Goal: Browse casually: Explore the website without a specific task or goal

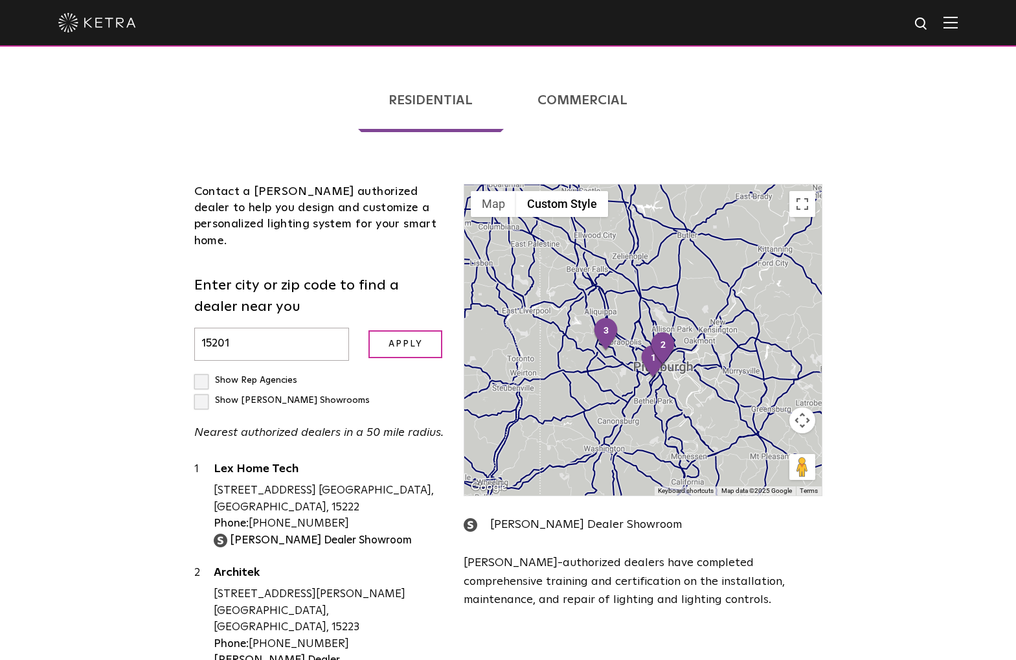
click at [79, 30] on img at bounding box center [97, 22] width 78 height 19
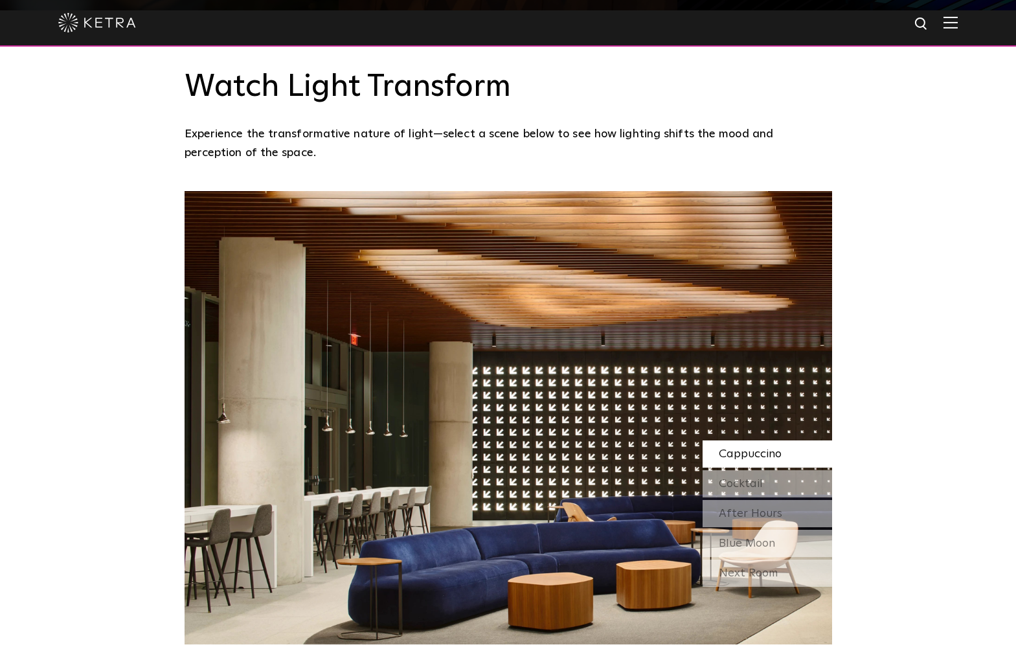
scroll to position [1163, 0]
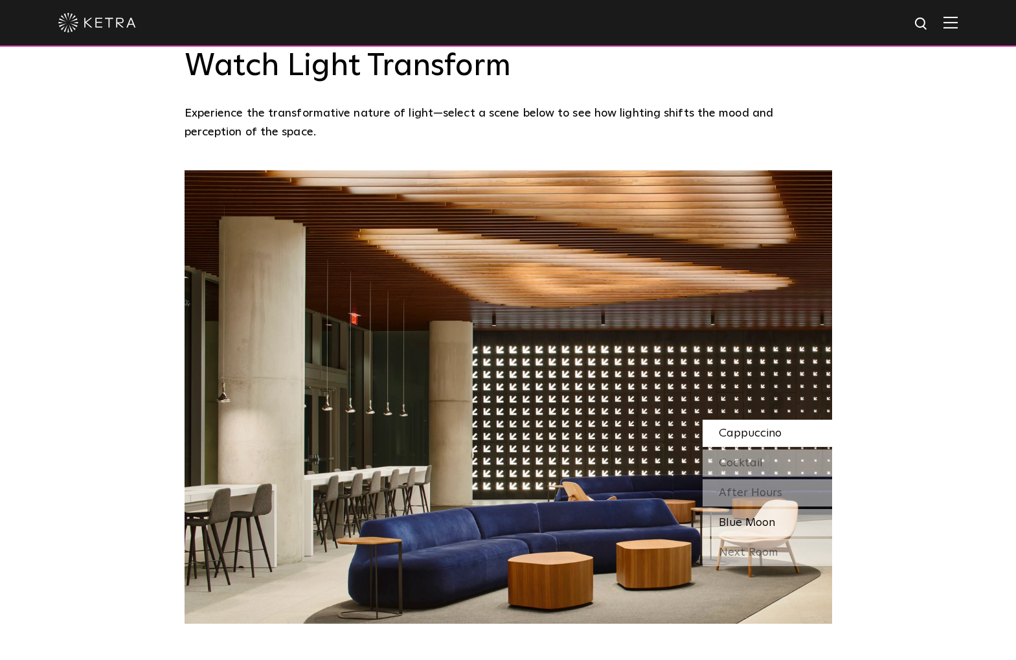
click at [748, 517] on span "Blue Moon" at bounding box center [747, 523] width 56 height 12
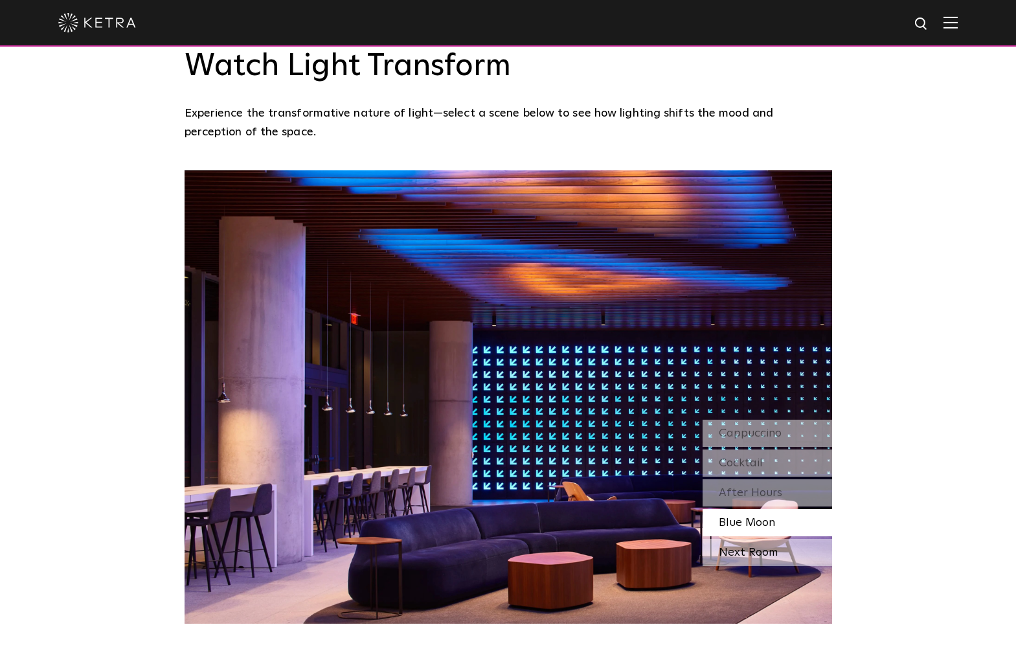
click at [759, 539] on div "Next Room" at bounding box center [766, 552] width 129 height 27
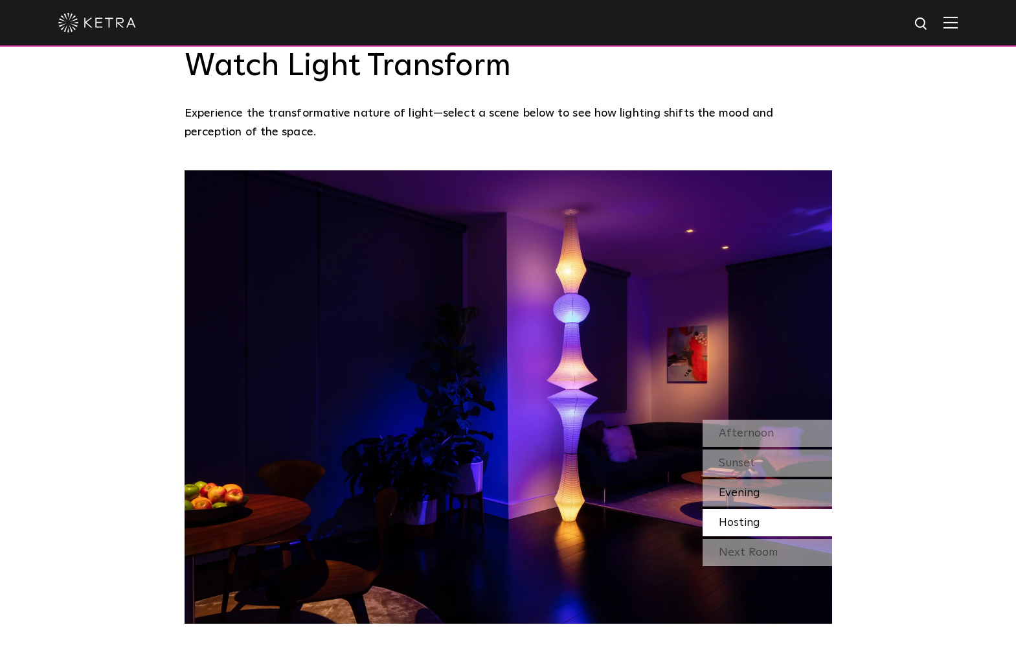
click at [749, 487] on span "Evening" at bounding box center [739, 493] width 41 height 12
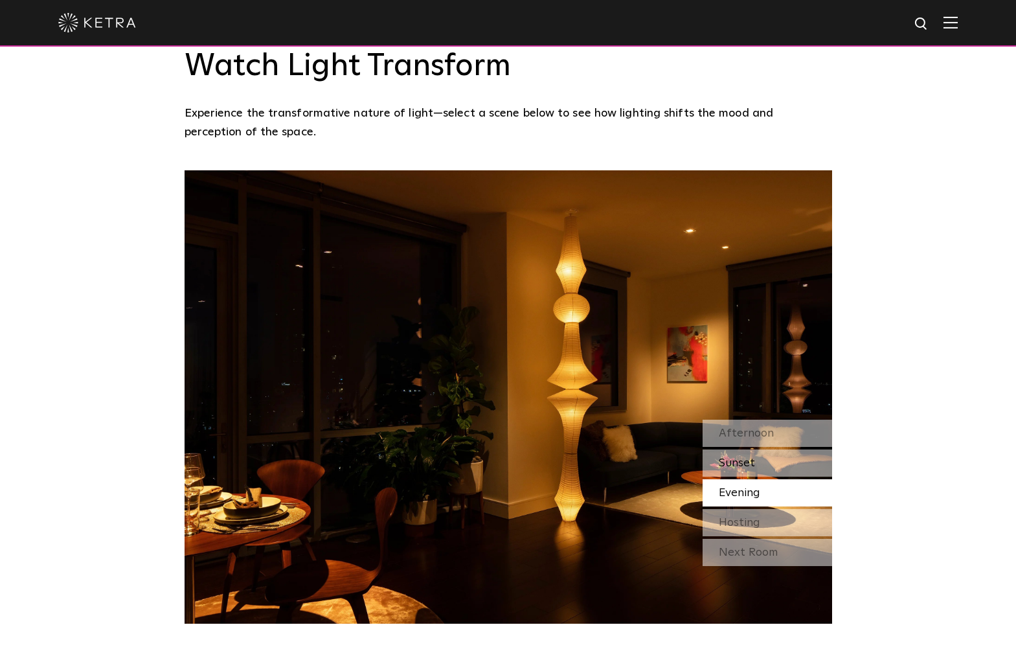
click at [749, 457] on span "Sunset" at bounding box center [737, 463] width 36 height 12
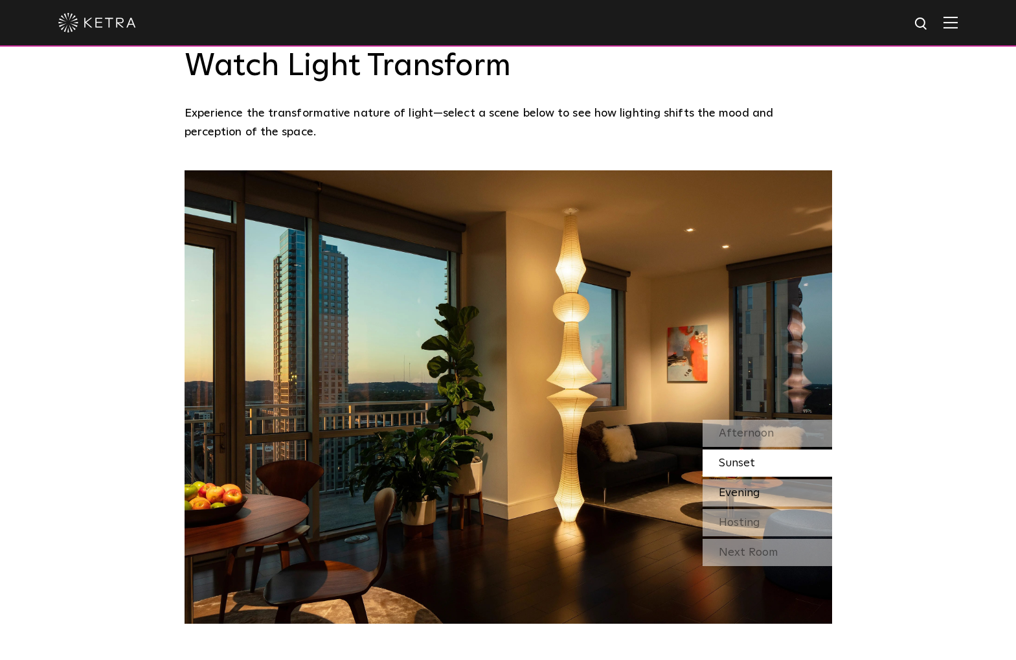
click at [747, 487] on span "Evening" at bounding box center [739, 493] width 41 height 12
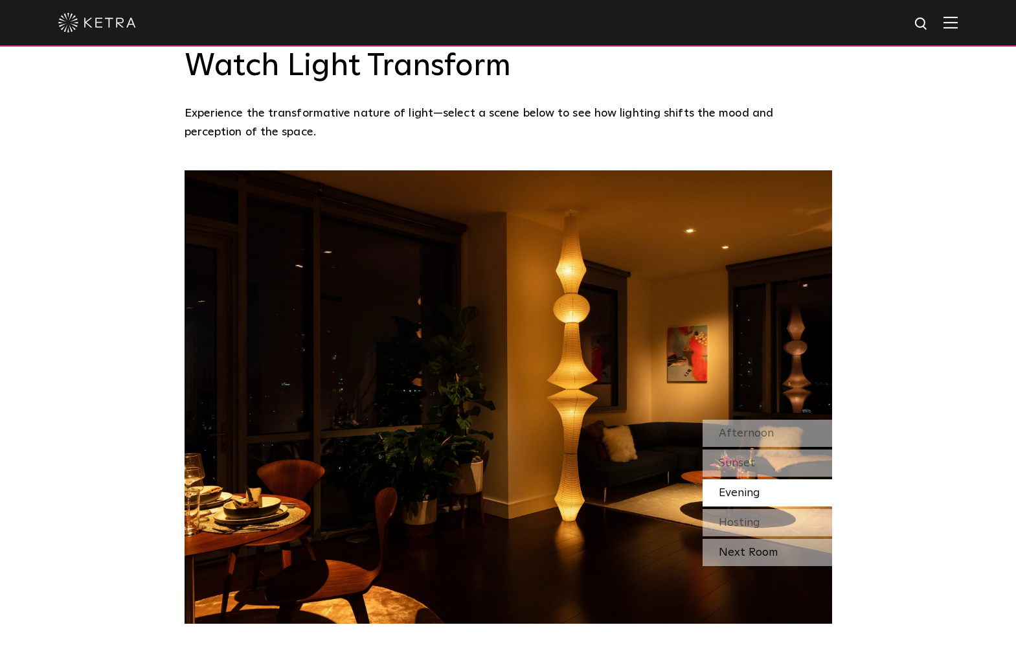
click at [755, 539] on div "Next Room" at bounding box center [766, 552] width 129 height 27
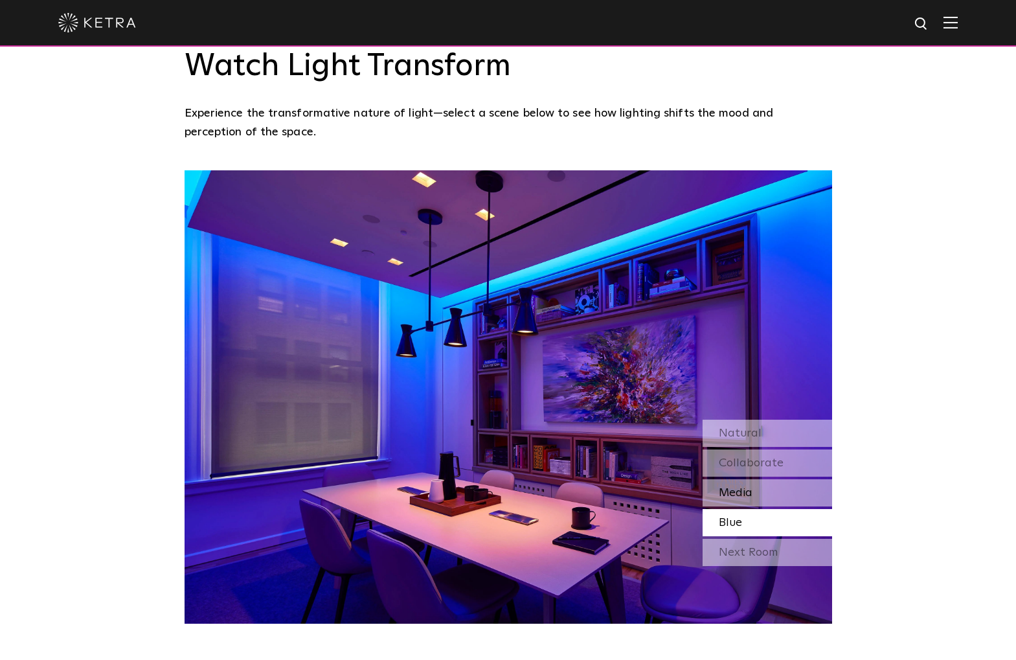
click at [761, 479] on div "Media" at bounding box center [766, 492] width 129 height 27
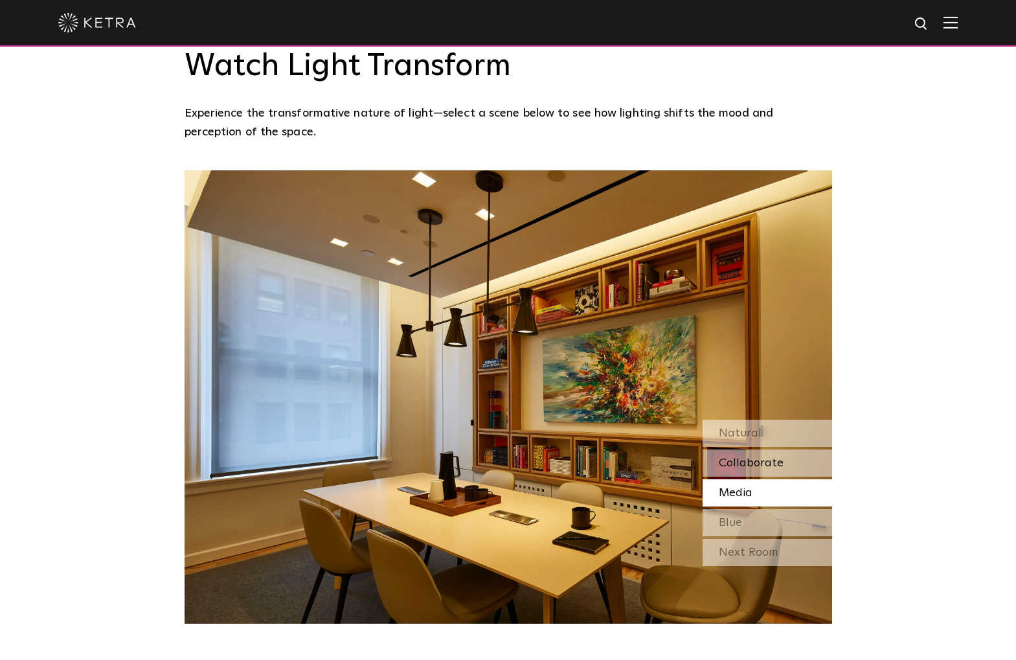
click at [742, 449] on div "Collaborate" at bounding box center [766, 462] width 129 height 27
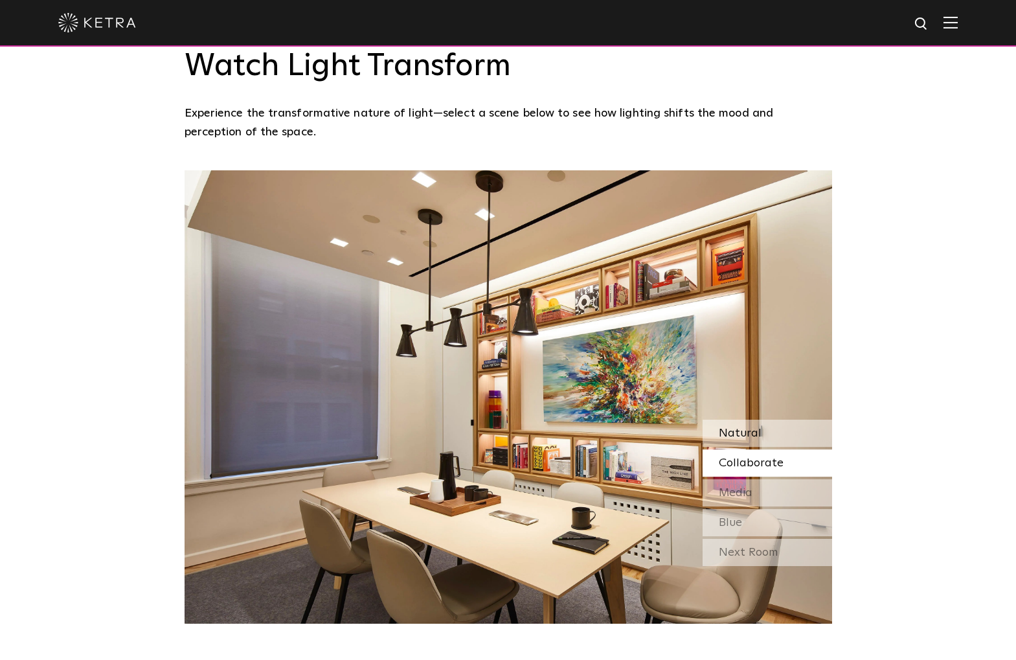
click at [740, 419] on div "Natural" at bounding box center [766, 432] width 129 height 27
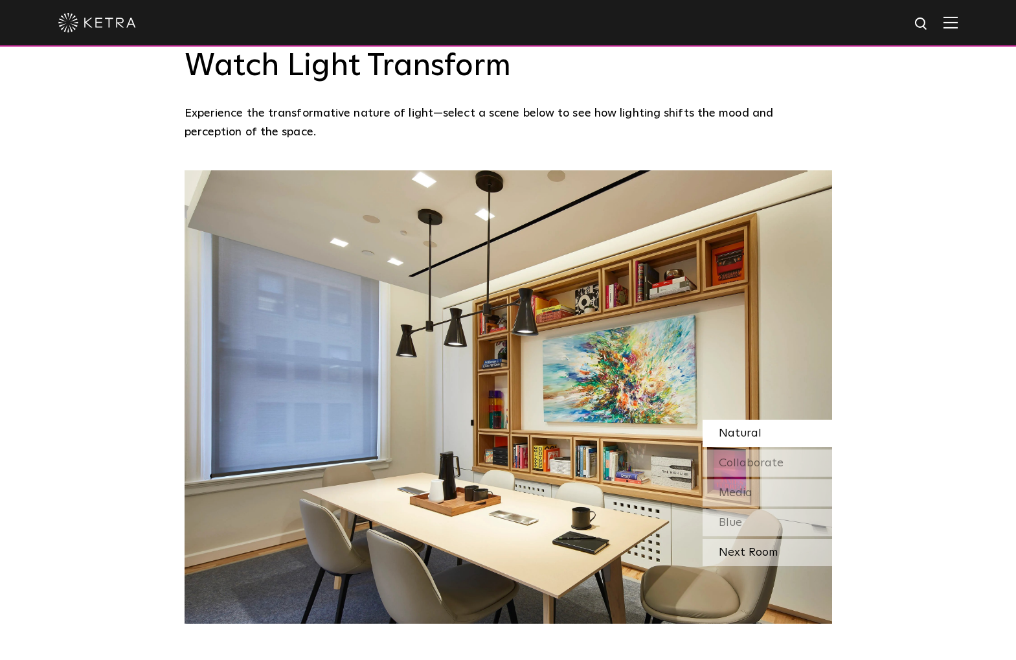
click at [754, 539] on div "Next Room" at bounding box center [766, 552] width 129 height 27
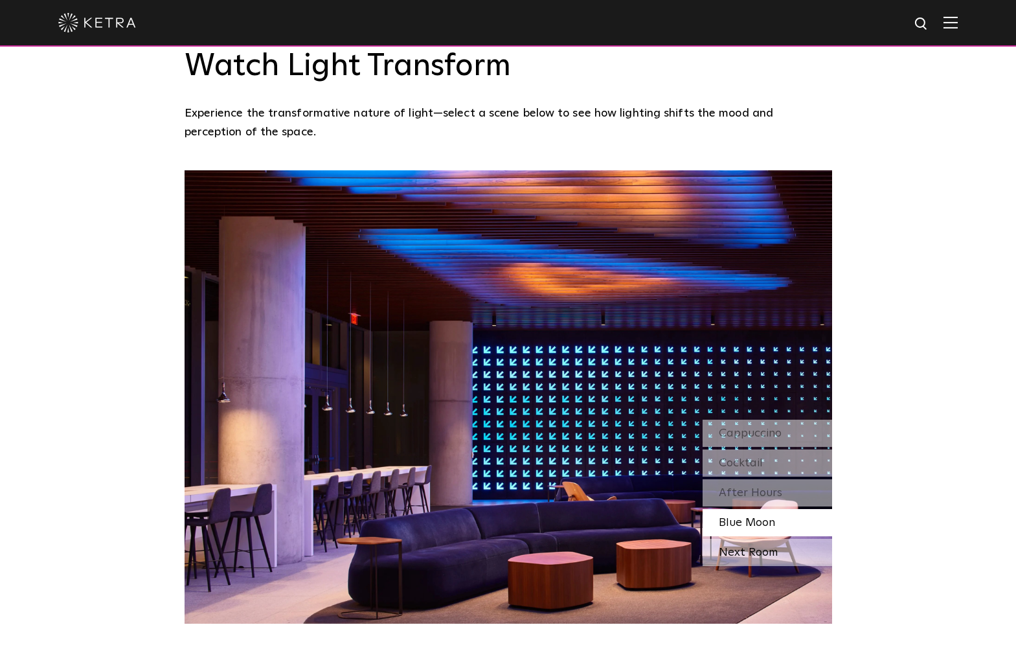
click at [734, 539] on div "Next Room" at bounding box center [766, 552] width 129 height 27
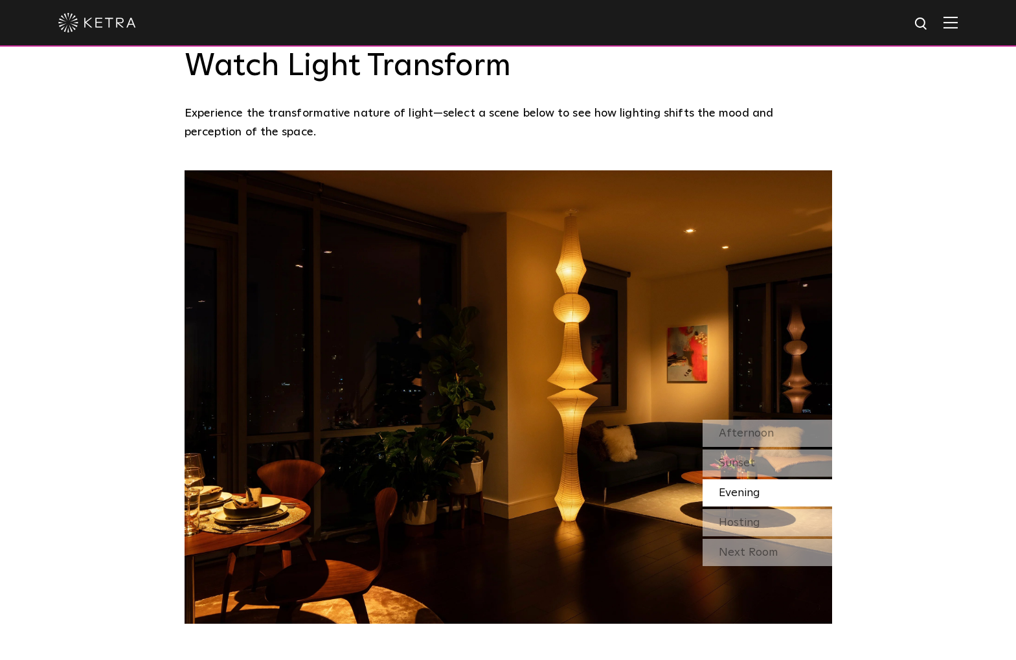
click at [734, 539] on div "Next Room" at bounding box center [766, 552] width 129 height 27
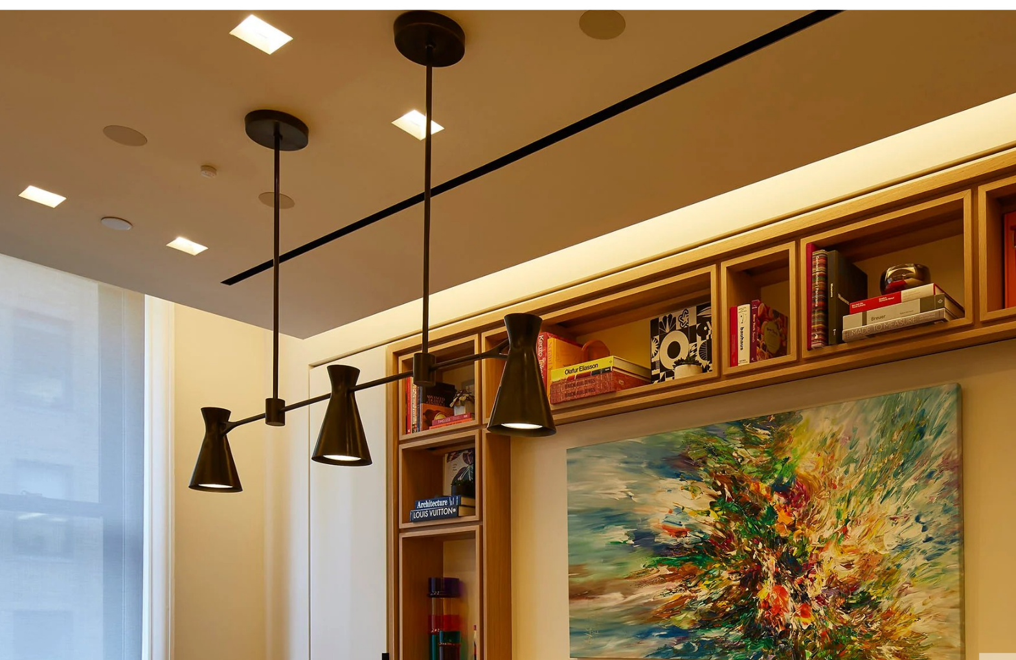
scroll to position [1199, 0]
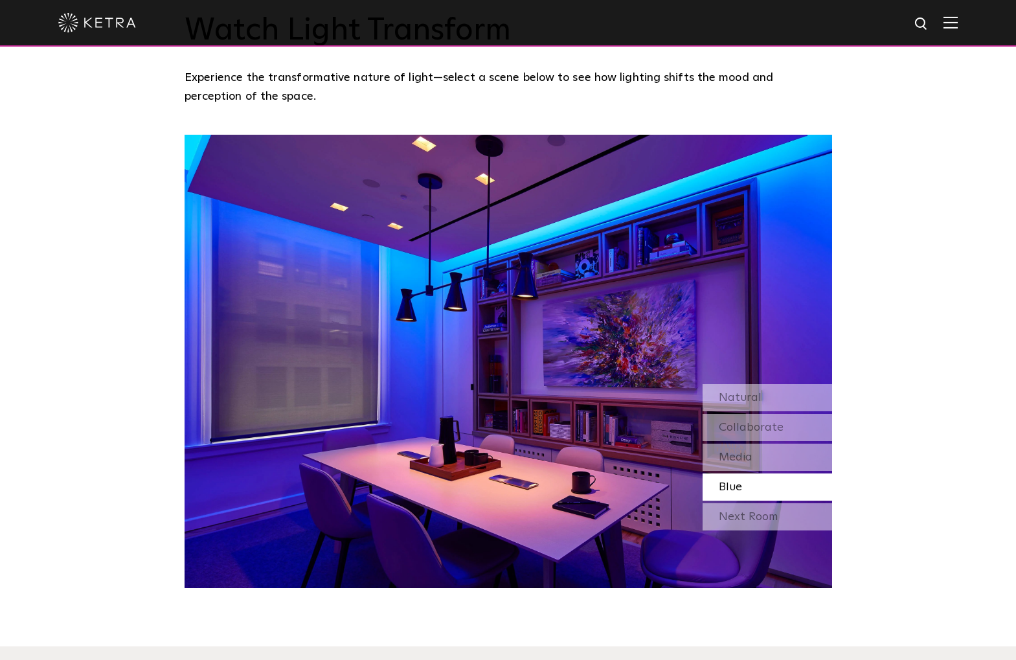
click at [737, 473] on div "Blue" at bounding box center [766, 486] width 129 height 27
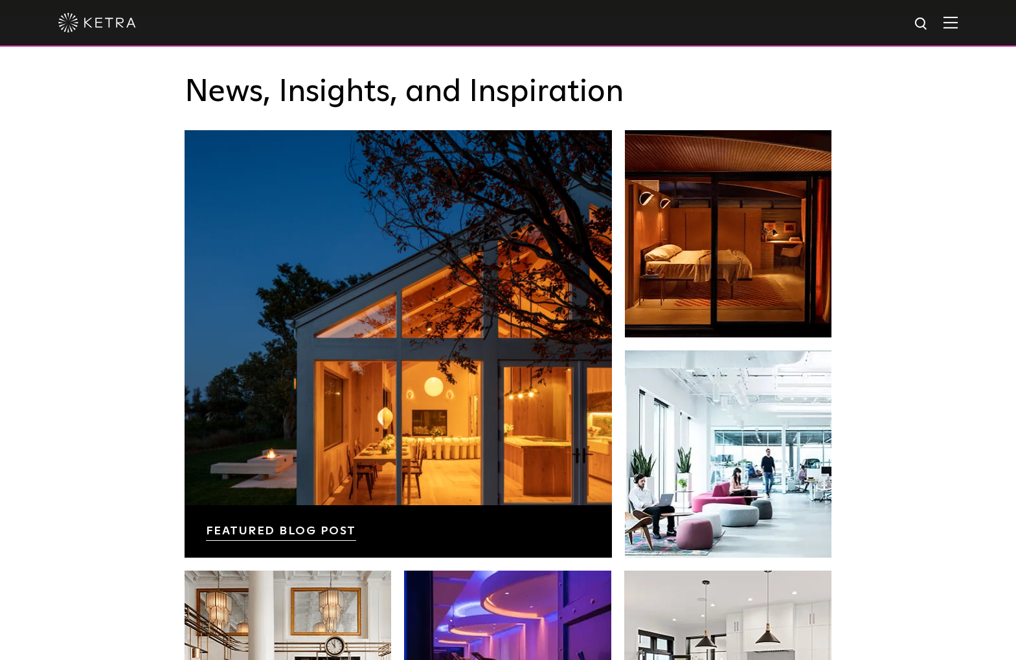
scroll to position [865, 0]
